Goal: Information Seeking & Learning: Learn about a topic

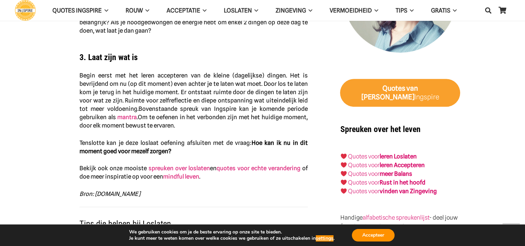
scroll to position [725, 0]
click at [379, 152] on link "Quotes voor" at bounding box center [364, 155] width 32 height 7
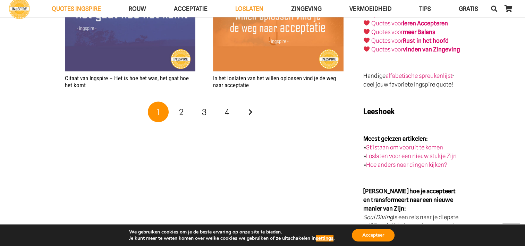
scroll to position [1386, 0]
click at [182, 110] on span "2" at bounding box center [181, 112] width 5 height 10
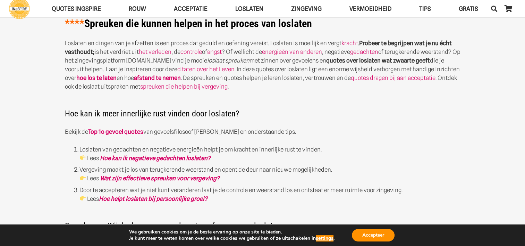
scroll to position [193, 0]
